Goal: Find specific page/section: Find specific page/section

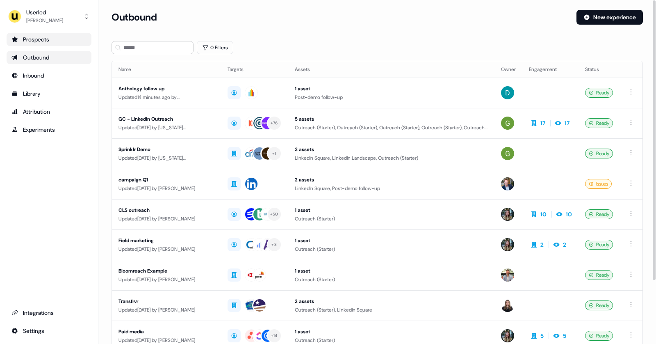
click at [56, 41] on div "Prospects" at bounding box center [48, 39] width 75 height 8
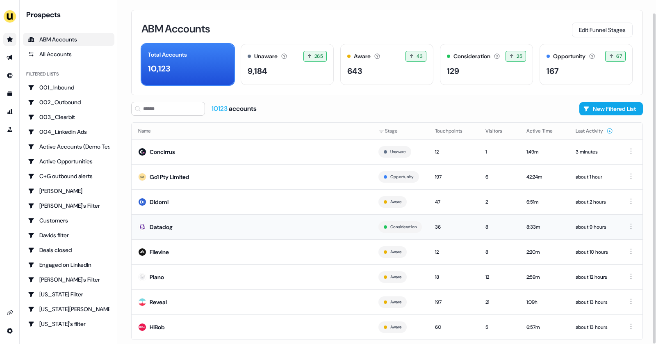
scroll to position [14, 0]
